Goal: Information Seeking & Learning: Learn about a topic

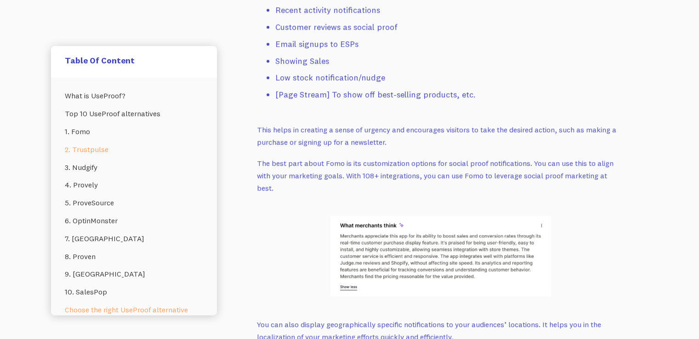
scroll to position [13, 0]
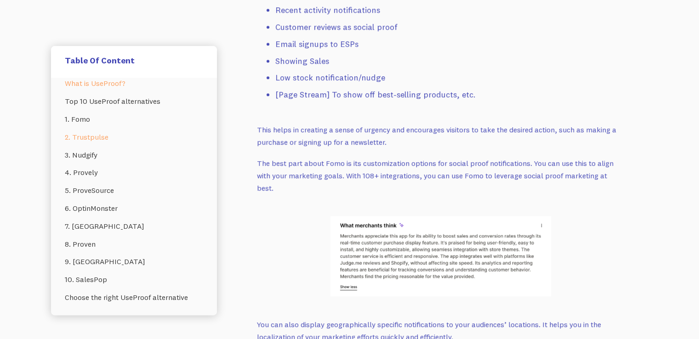
click at [106, 84] on link "What is UseProof?" at bounding box center [134, 83] width 138 height 18
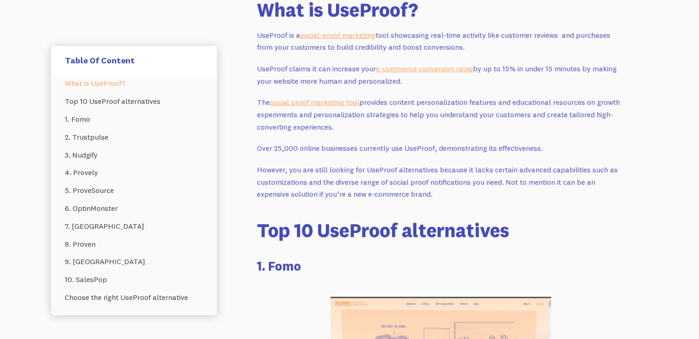
scroll to position [547, 0]
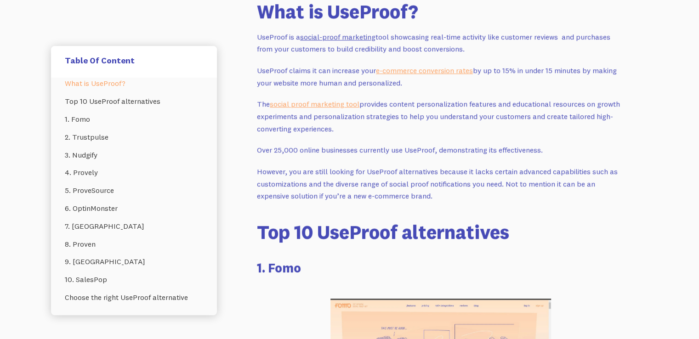
click at [362, 38] on link "social-proof marketing" at bounding box center [337, 36] width 75 height 9
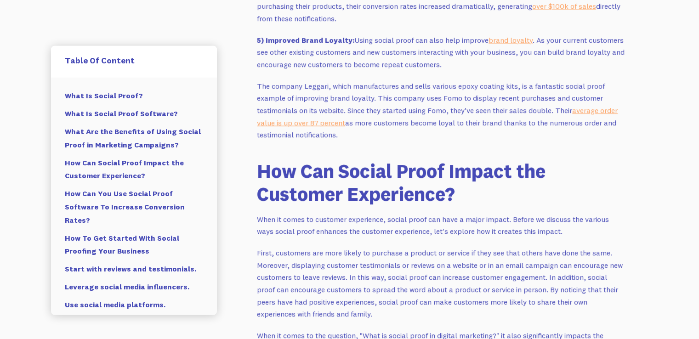
scroll to position [2391, 0]
